Goal: Communication & Community: Participate in discussion

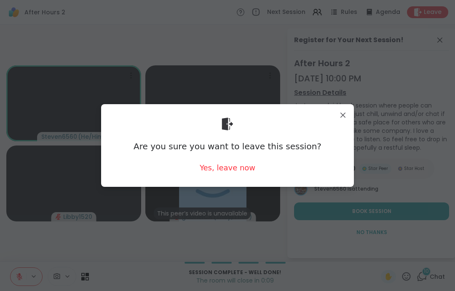
click at [224, 166] on div "Yes, leave now" at bounding box center [228, 167] width 56 height 11
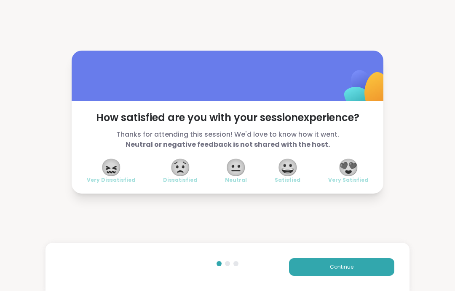
click at [335, 273] on button "Continue" at bounding box center [341, 267] width 105 height 18
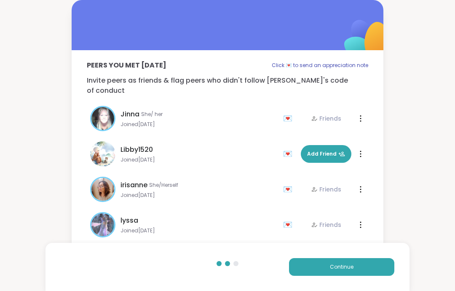
click at [334, 272] on button "Continue" at bounding box center [341, 267] width 105 height 18
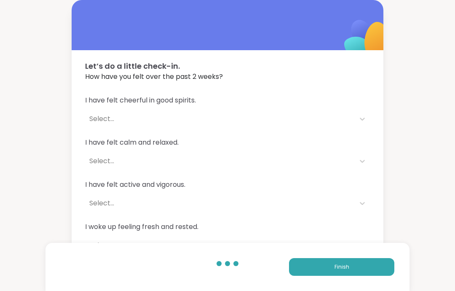
click at [338, 264] on span "Finish" at bounding box center [342, 267] width 15 height 8
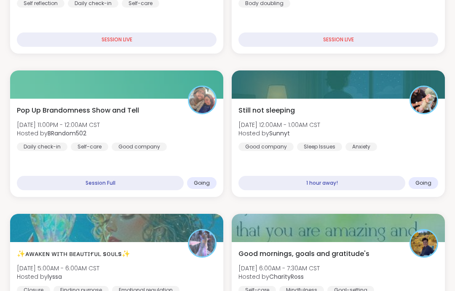
scroll to position [230, 0]
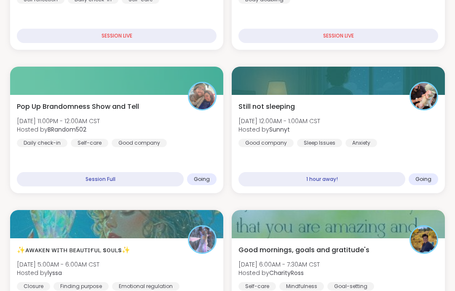
click at [278, 149] on div "Still not sleeping [DATE] 12:00AM - 1:00AM CST Hosted by Sunnyt Good company Sl…" at bounding box center [338, 144] width 213 height 98
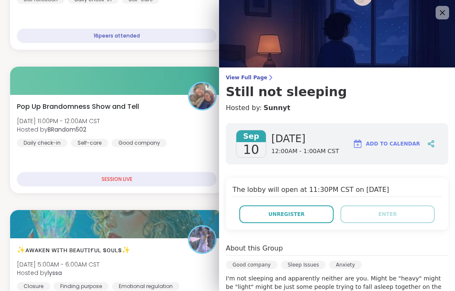
scroll to position [0, 0]
click at [311, 217] on button "Unregister" at bounding box center [286, 214] width 94 height 18
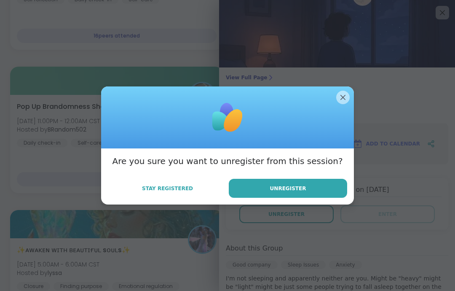
click at [280, 192] on span "Unregister" at bounding box center [288, 189] width 36 height 8
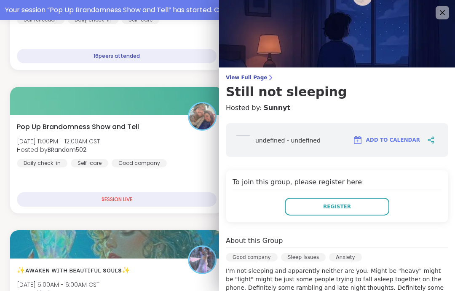
click at [442, 10] on icon at bounding box center [442, 13] width 10 height 10
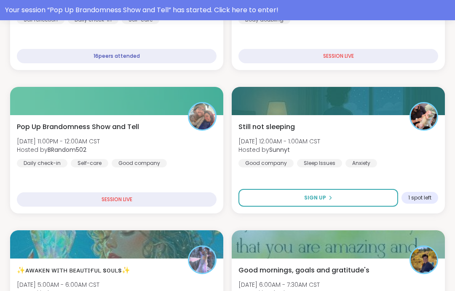
click at [131, 133] on div "Pop Up Brandomness Show and Tell [DATE] 11:00PM - 12:00AM CST Hosted by BRandom…" at bounding box center [117, 145] width 200 height 46
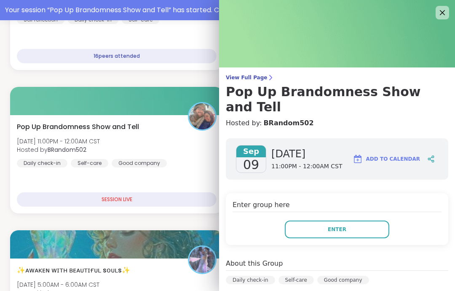
click at [315, 220] on button "Enter" at bounding box center [337, 229] width 105 height 18
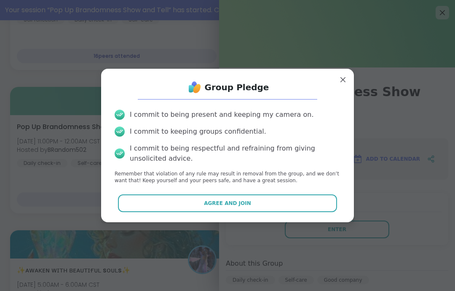
click at [261, 212] on button "Agree and Join" at bounding box center [228, 203] width 220 height 18
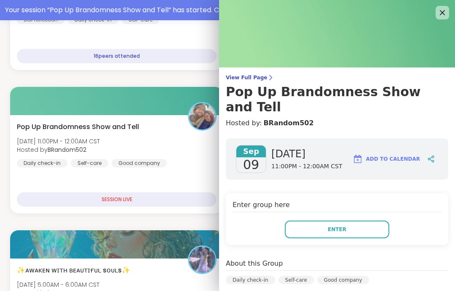
click at [292, 202] on div "Enter group here Enter" at bounding box center [337, 219] width 222 height 52
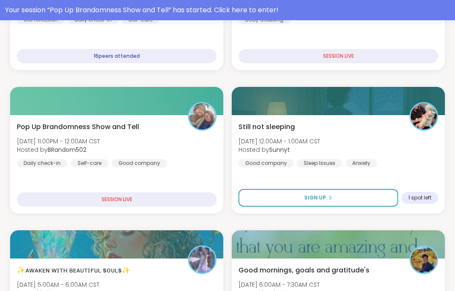
scroll to position [34, 0]
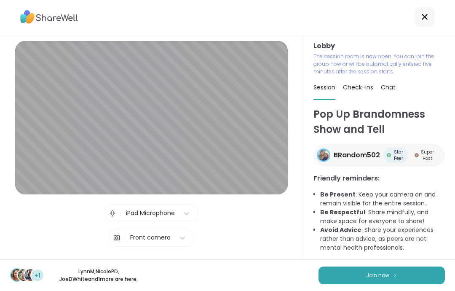
click at [361, 277] on button "Join now" at bounding box center [382, 275] width 126 height 18
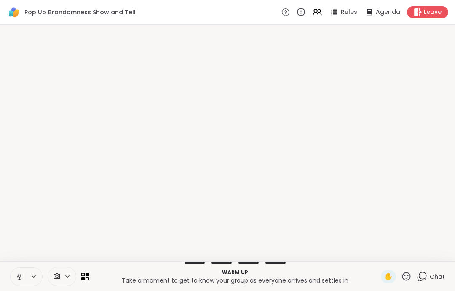
scroll to position [0, 0]
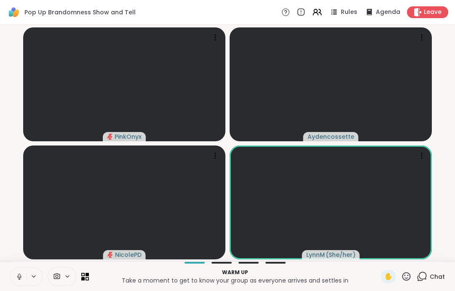
click at [19, 283] on button at bounding box center [19, 277] width 16 height 18
click at [31, 276] on icon at bounding box center [33, 276] width 7 height 7
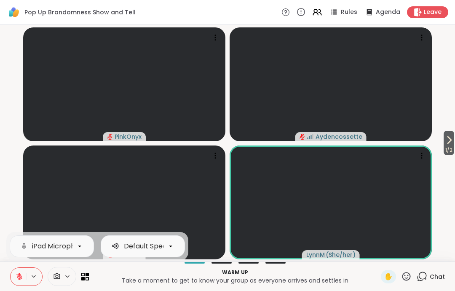
click at [19, 274] on icon at bounding box center [19, 274] width 3 height 3
click at [13, 207] on video-player-container "1 / 2 PinkOnyx Aydencossette [PERSON_NAME] ( She/her )" at bounding box center [227, 143] width 445 height 230
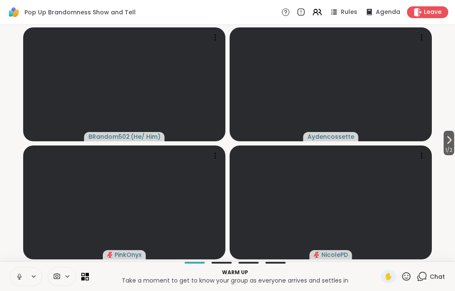
click at [21, 274] on icon at bounding box center [20, 277] width 8 height 8
click at [444, 140] on icon at bounding box center [449, 140] width 10 height 10
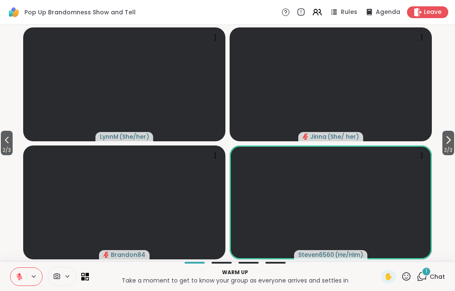
click at [449, 148] on span "2 / 3" at bounding box center [448, 150] width 12 height 10
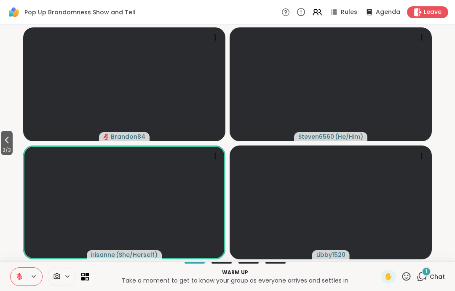
click at [13, 139] on button "3 / 3" at bounding box center [7, 143] width 12 height 24
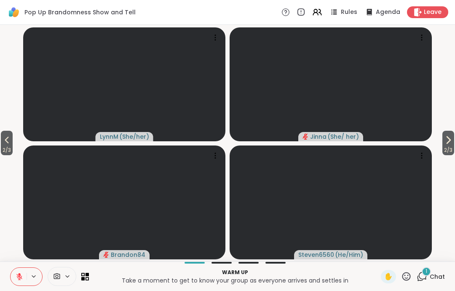
click at [16, 140] on video-player-container "2 / 3 2 / 3 [PERSON_NAME] ( She/her ) [PERSON_NAME] ( She/ her ) Brandon84 Stev…" at bounding box center [227, 143] width 445 height 230
click at [11, 135] on icon at bounding box center [7, 140] width 10 height 10
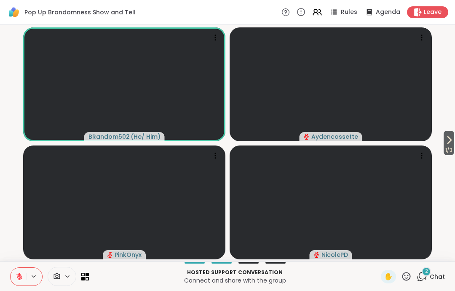
click at [25, 281] on button at bounding box center [19, 277] width 16 height 18
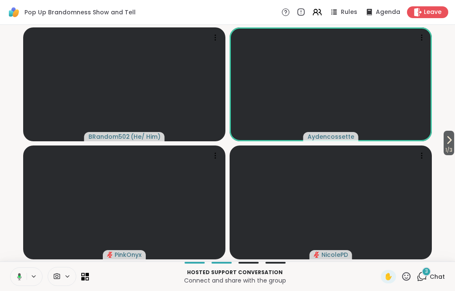
click at [22, 282] on button at bounding box center [17, 277] width 17 height 18
